Goal: Find contact information: Find contact information

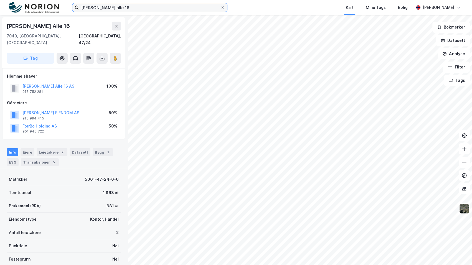
click at [134, 6] on input "[PERSON_NAME] alle 16" at bounding box center [149, 7] width 141 height 8
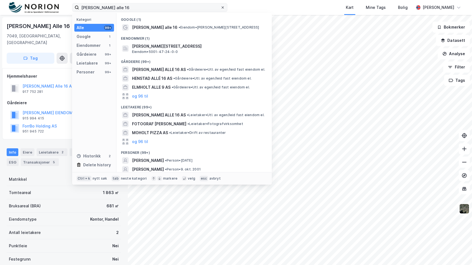
click at [224, 9] on icon at bounding box center [222, 7] width 3 height 3
click at [220, 9] on input "[PERSON_NAME] alle 16" at bounding box center [149, 7] width 141 height 8
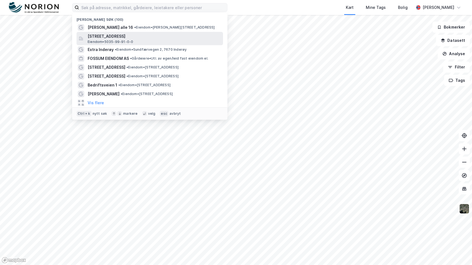
click at [143, 37] on span "[STREET_ADDRESS]" at bounding box center [154, 36] width 133 height 7
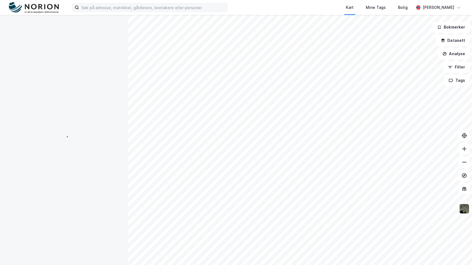
scroll to position [0, 0]
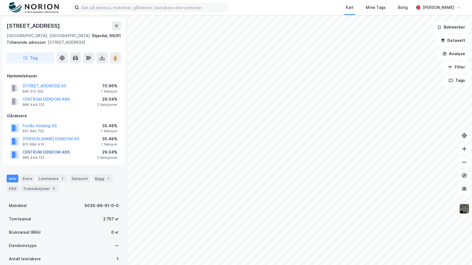
click at [0, 0] on button "CENTRUM EIENDOM ANS" at bounding box center [0, 0] width 0 height 0
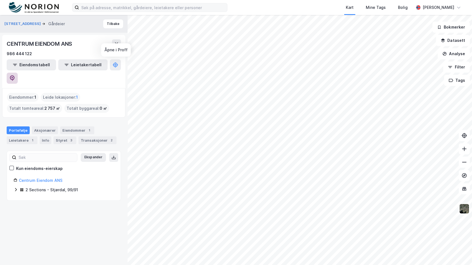
click at [18, 73] on button at bounding box center [12, 78] width 11 height 11
